Goal: Task Accomplishment & Management: Complete application form

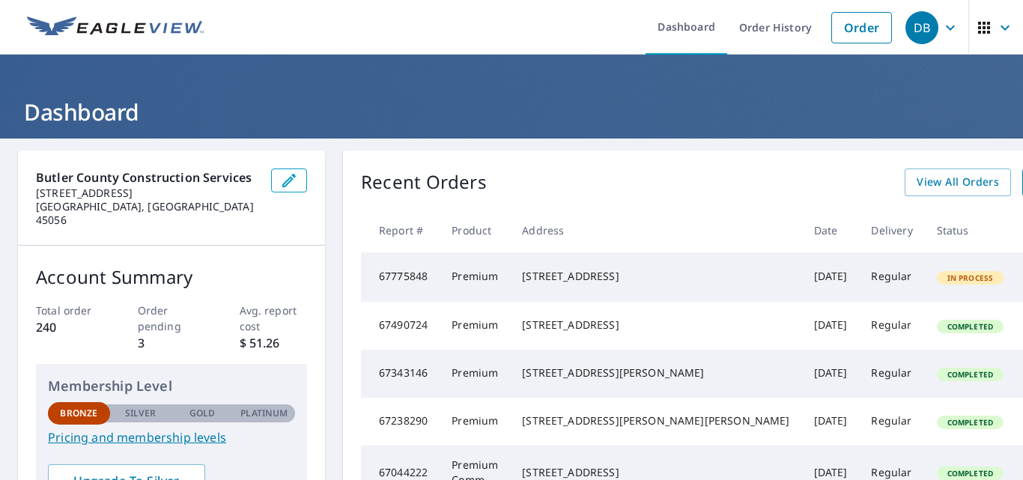
click at [436, 286] on td "67775848" at bounding box center [400, 276] width 79 height 49
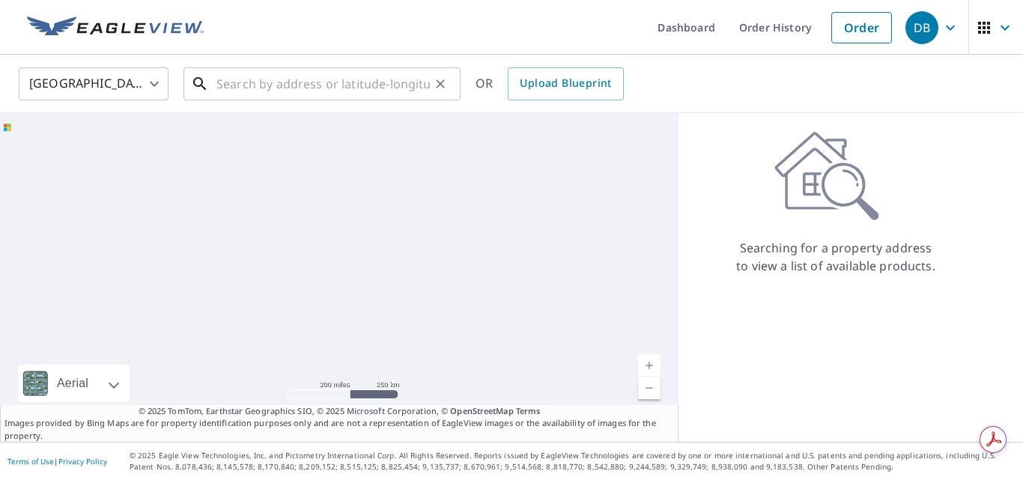
click at [231, 83] on input "text" at bounding box center [322, 84] width 213 height 42
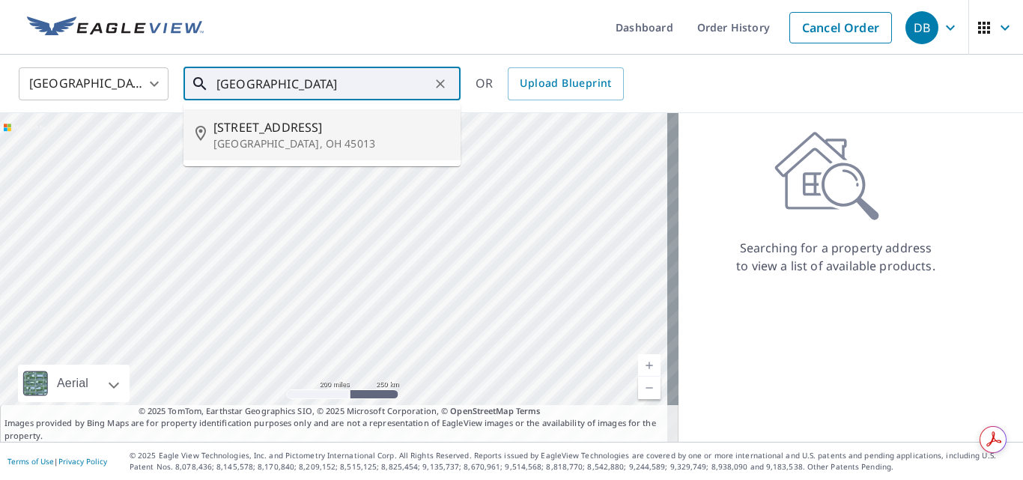
click at [254, 137] on p "[GEOGRAPHIC_DATA], OH 45013" at bounding box center [330, 143] width 235 height 15
type input "[STREET_ADDRESS]"
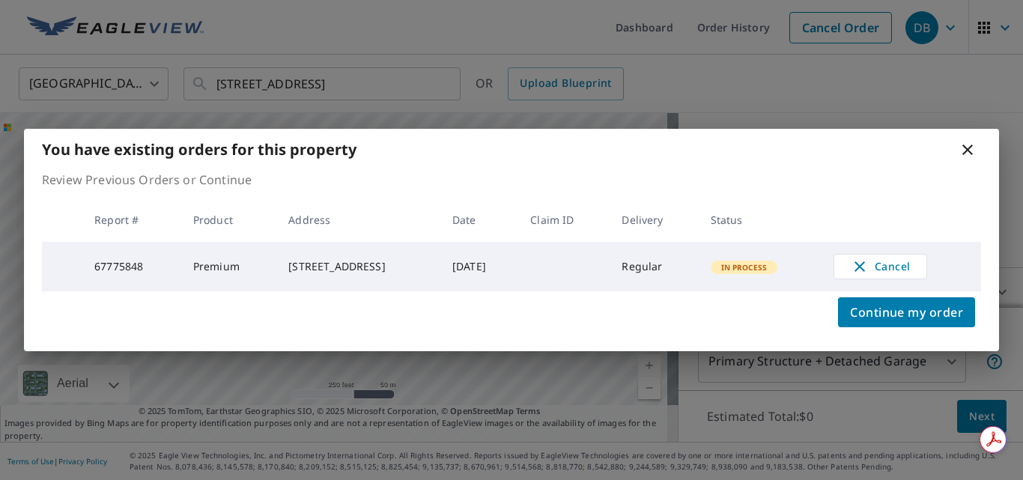
click at [967, 151] on icon at bounding box center [967, 150] width 18 height 18
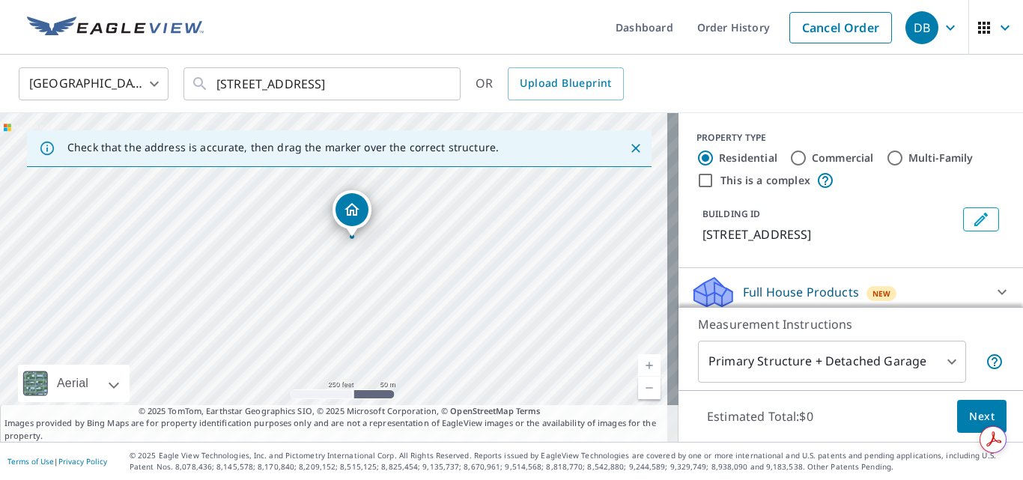
drag, startPoint x: 408, startPoint y: 316, endPoint x: 397, endPoint y: 278, distance: 39.8
click at [398, 281] on div "[STREET_ADDRESS]" at bounding box center [339, 277] width 678 height 329
drag, startPoint x: 347, startPoint y: 212, endPoint x: 378, endPoint y: 279, distance: 74.4
